Goal: Task Accomplishment & Management: Use online tool/utility

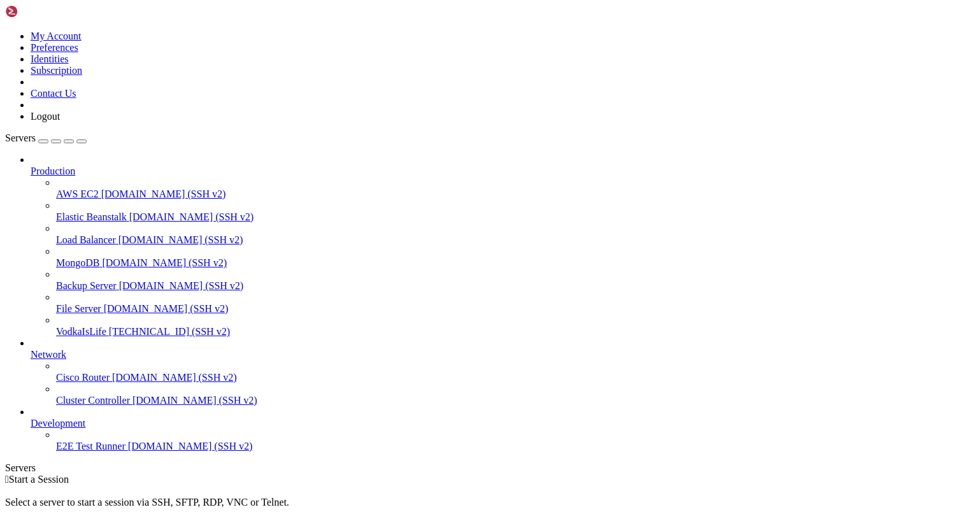
click at [106, 326] on span "VodkaIsLife" at bounding box center [81, 331] width 50 height 11
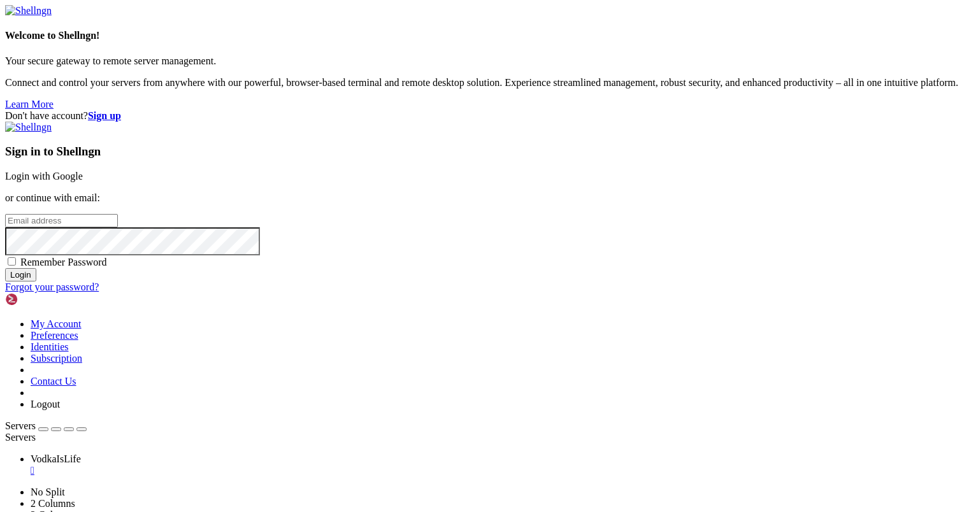
type input "[EMAIL_ADDRESS][DOMAIN_NAME]"
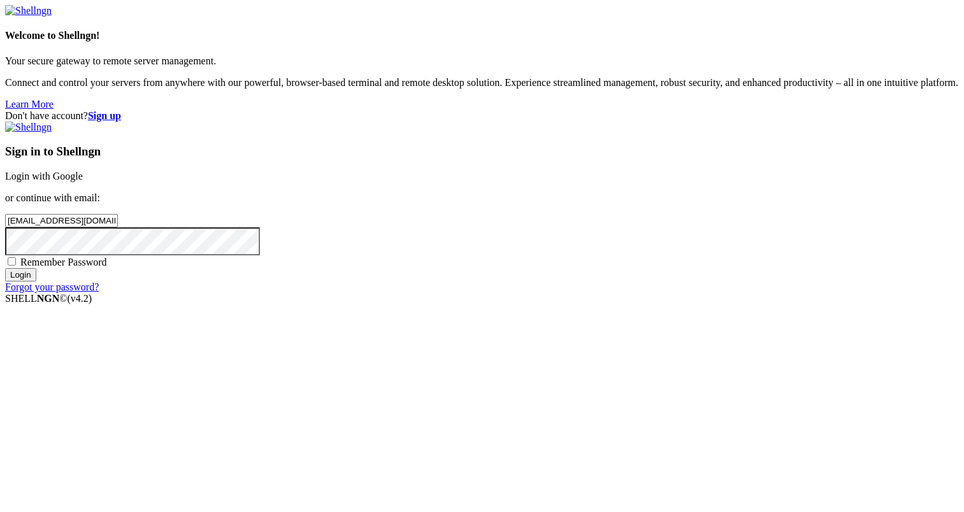
click at [36, 282] on input "Login" at bounding box center [20, 274] width 31 height 13
